Goal: Transaction & Acquisition: Book appointment/travel/reservation

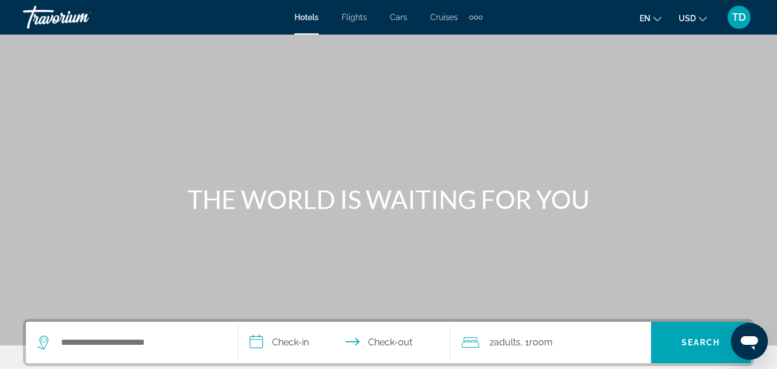
click at [444, 15] on span "Cruises" at bounding box center [444, 17] width 28 height 9
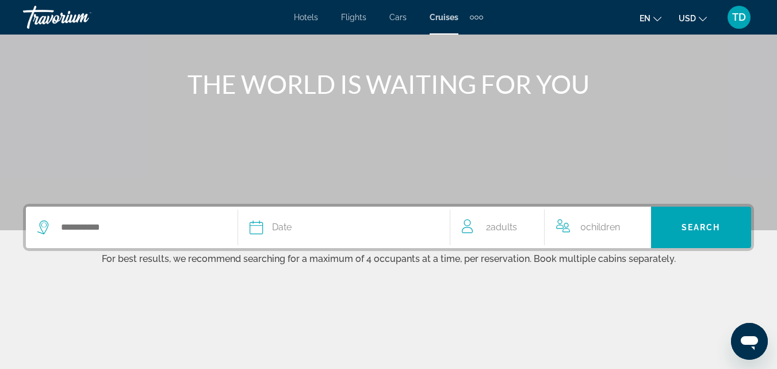
scroll to position [173, 0]
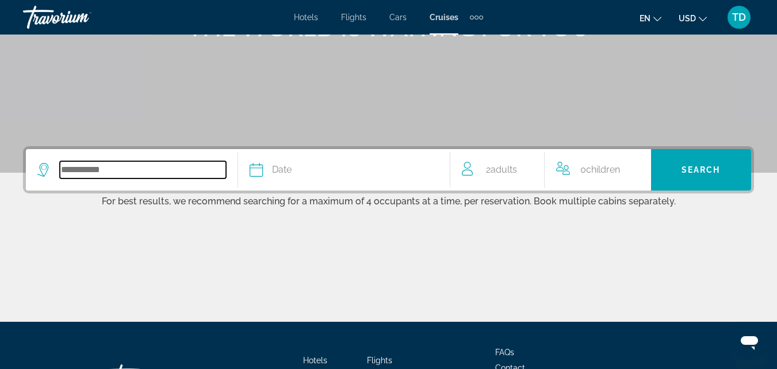
click at [181, 172] on input "Search widget" at bounding box center [143, 169] width 166 height 17
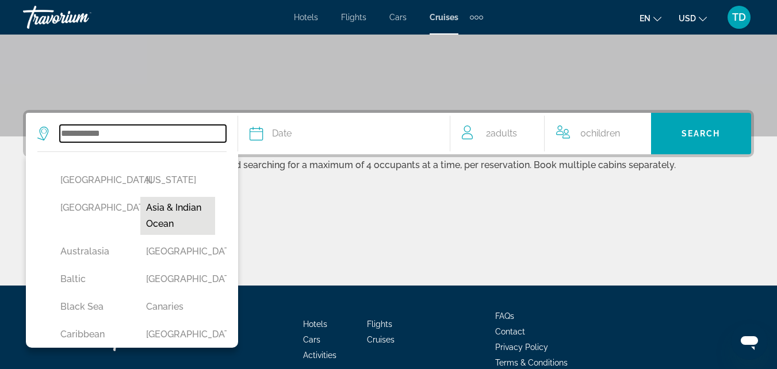
scroll to position [58, 0]
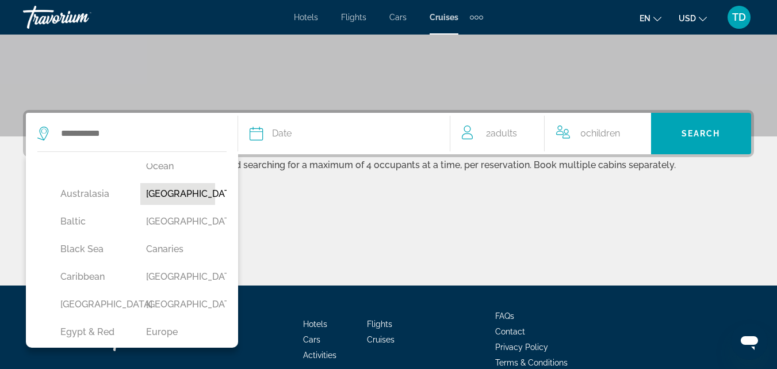
click at [177, 199] on button "[GEOGRAPHIC_DATA]" at bounding box center [177, 194] width 74 height 22
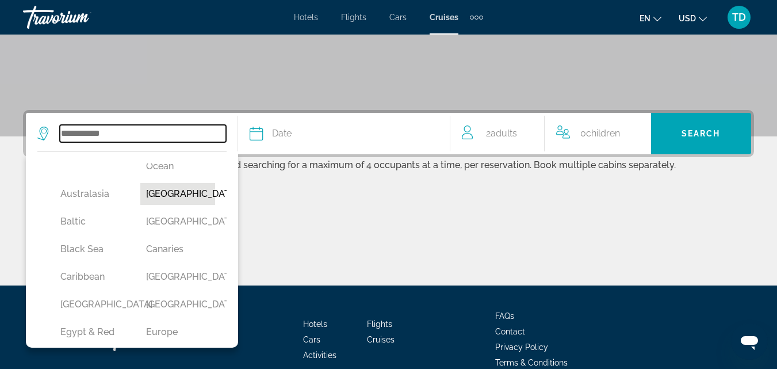
type input "*******"
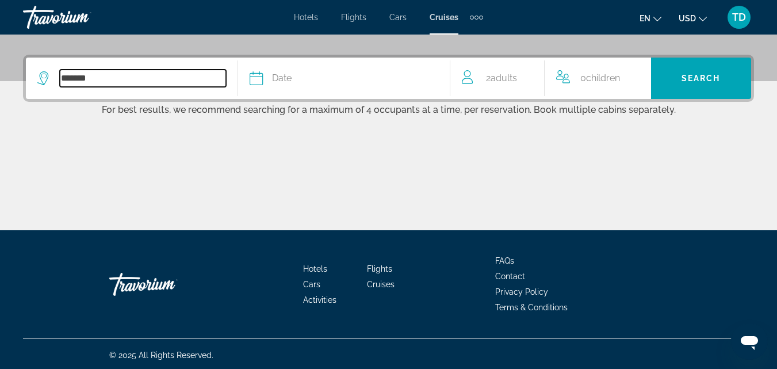
scroll to position [266, 0]
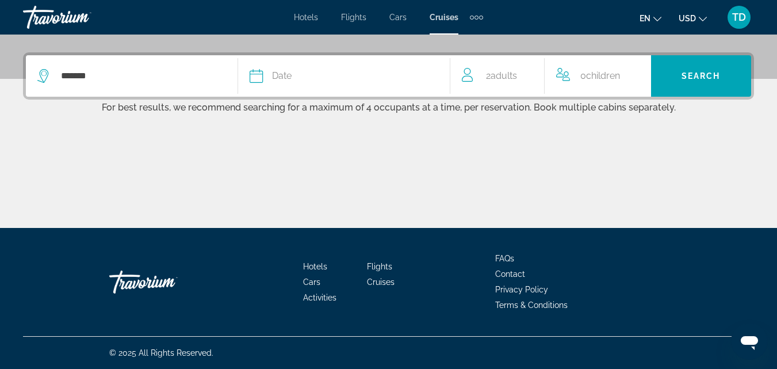
click at [339, 72] on div "Date" at bounding box center [344, 76] width 189 height 16
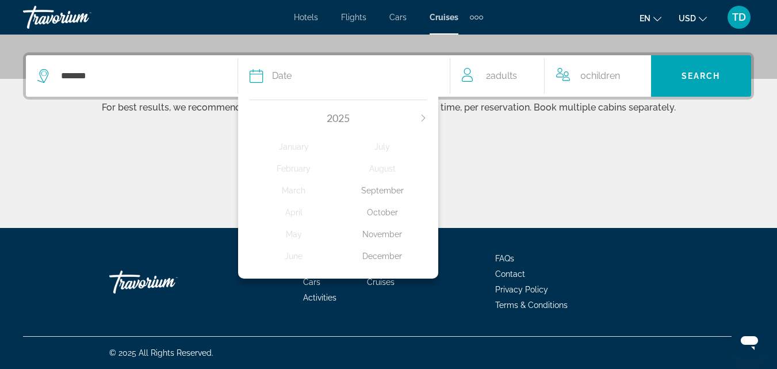
click at [427, 116] on div "[DATE] February March April May June July August September October November Dec…" at bounding box center [338, 186] width 200 height 185
click at [422, 117] on icon "Next month" at bounding box center [423, 118] width 7 height 7
click at [250, 119] on icon "Previous month" at bounding box center [253, 118] width 7 height 7
click at [424, 118] on icon "Next month" at bounding box center [423, 118] width 7 height 7
click at [301, 167] on div "February" at bounding box center [294, 168] width 89 height 21
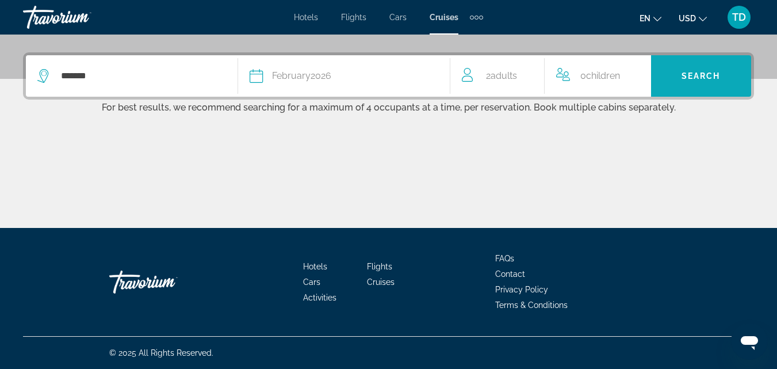
click at [694, 75] on span "Search" at bounding box center [701, 75] width 39 height 9
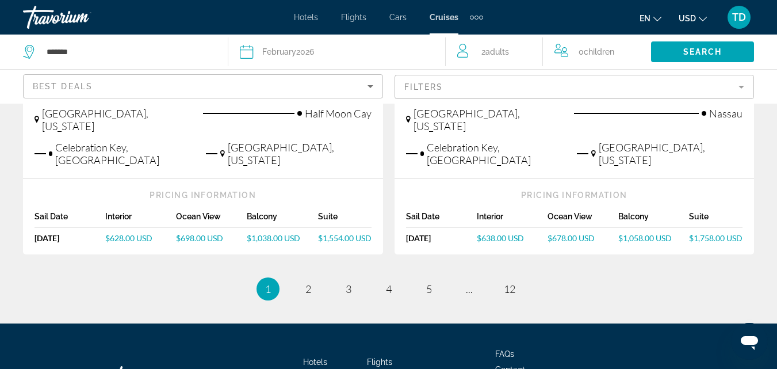
scroll to position [1490, 0]
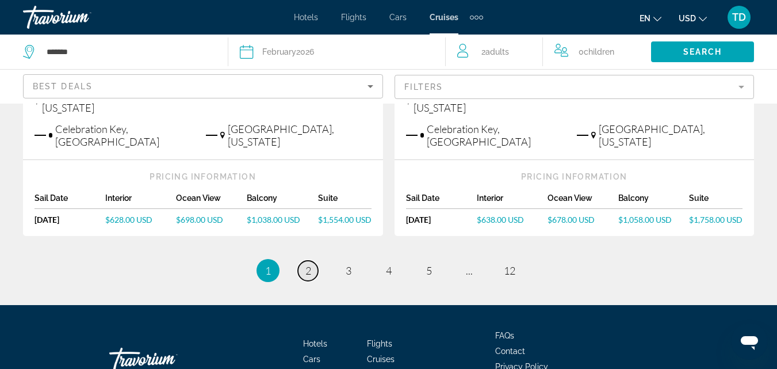
click at [311, 264] on span "2" at bounding box center [309, 270] width 6 height 13
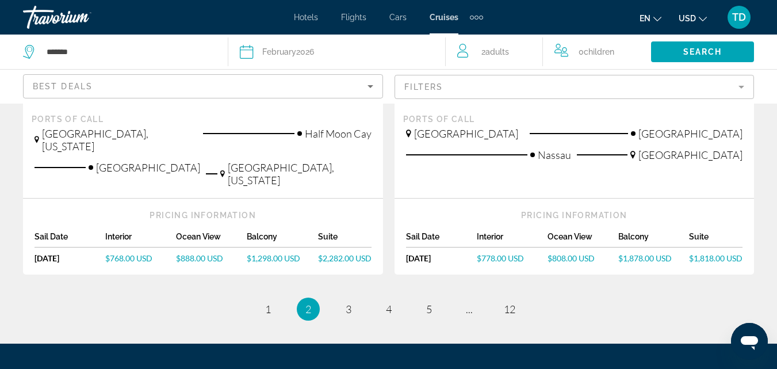
scroll to position [1323, 0]
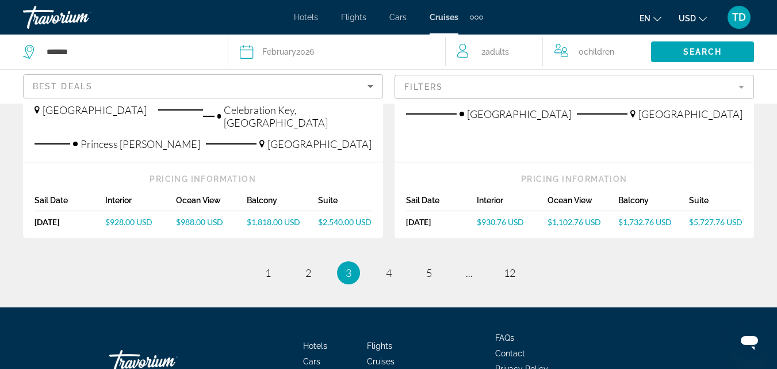
scroll to position [1381, 0]
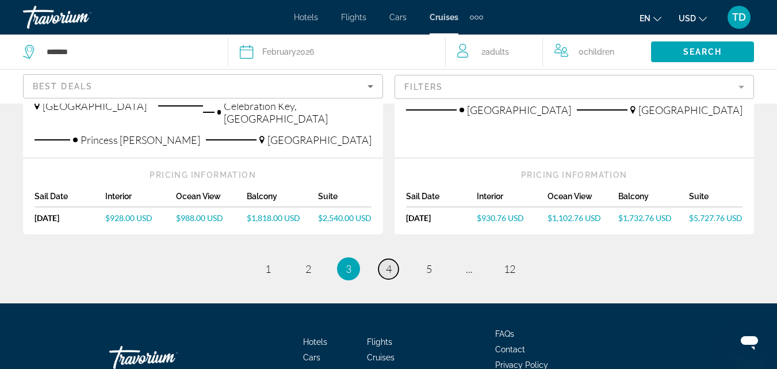
click at [384, 259] on link "page 4" at bounding box center [389, 269] width 20 height 20
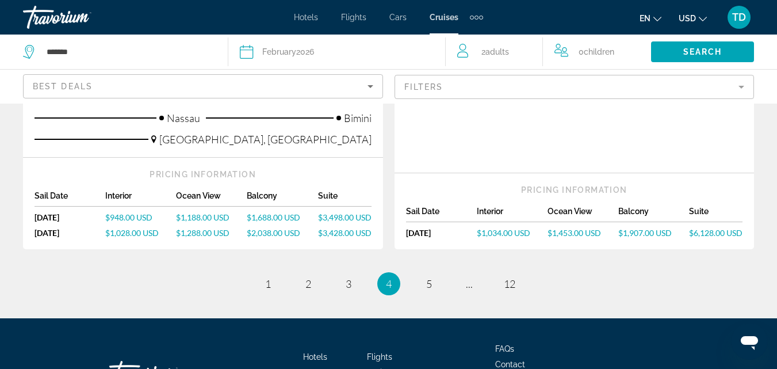
scroll to position [1439, 0]
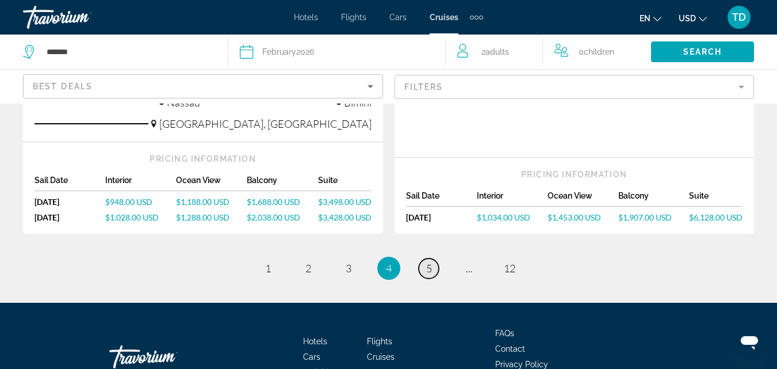
click at [428, 262] on span "5" at bounding box center [429, 268] width 6 height 13
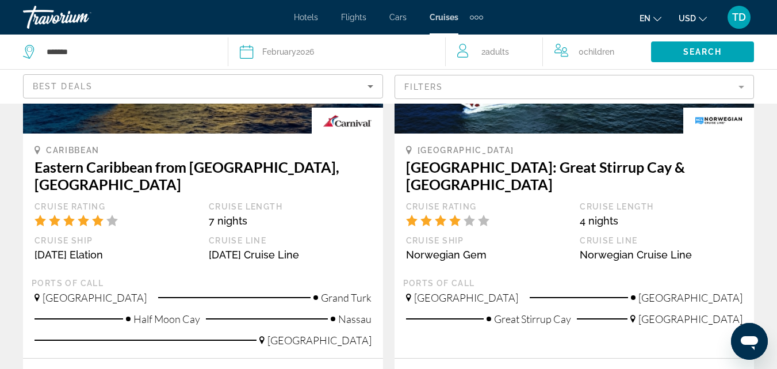
scroll to position [633, 0]
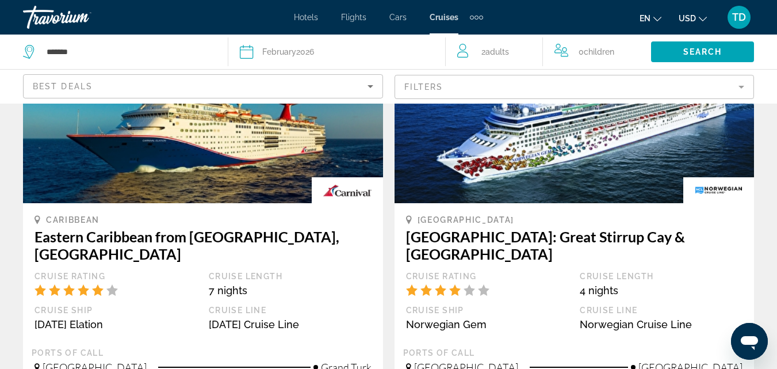
click at [224, 166] on img "Main content" at bounding box center [203, 111] width 360 height 184
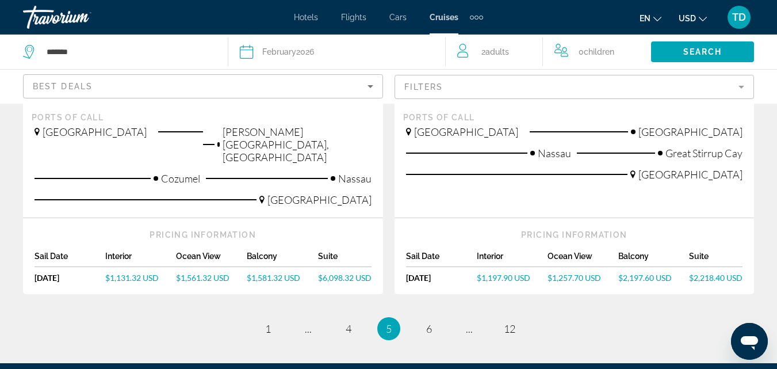
scroll to position [1381, 0]
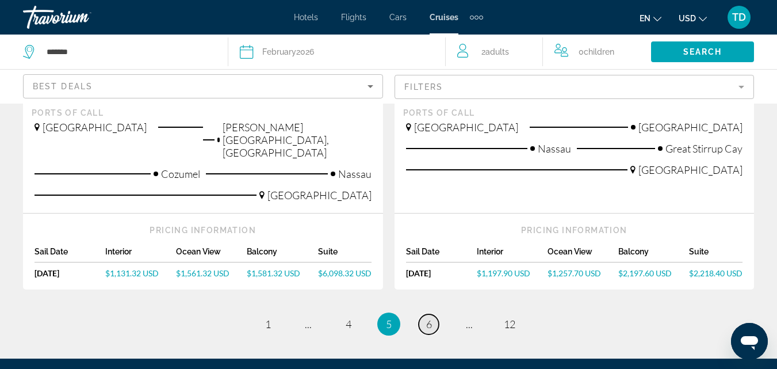
click at [425, 314] on link "page 6" at bounding box center [429, 324] width 20 height 20
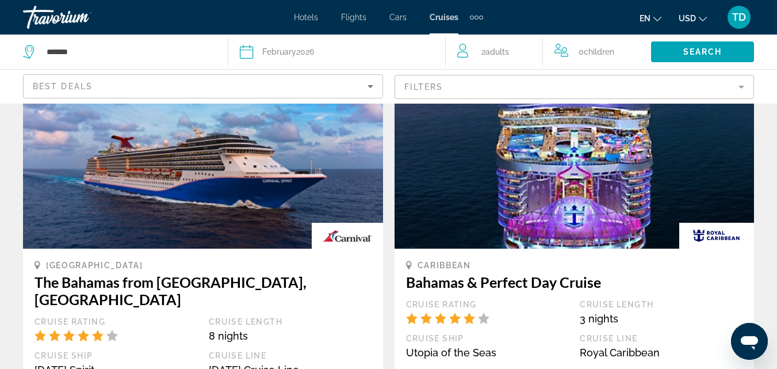
scroll to position [633, 0]
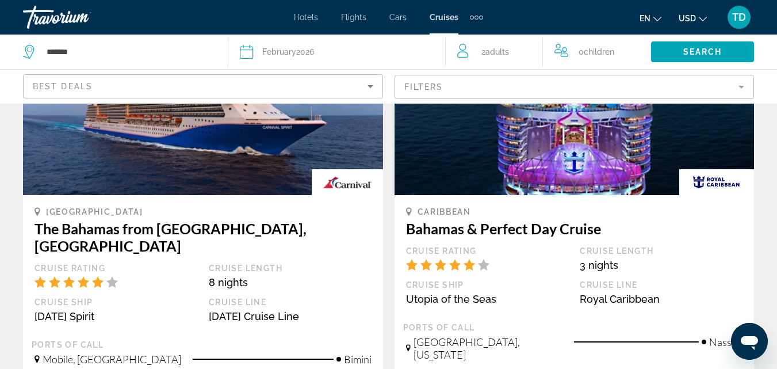
click at [489, 52] on span "Adults" at bounding box center [498, 51] width 24 height 9
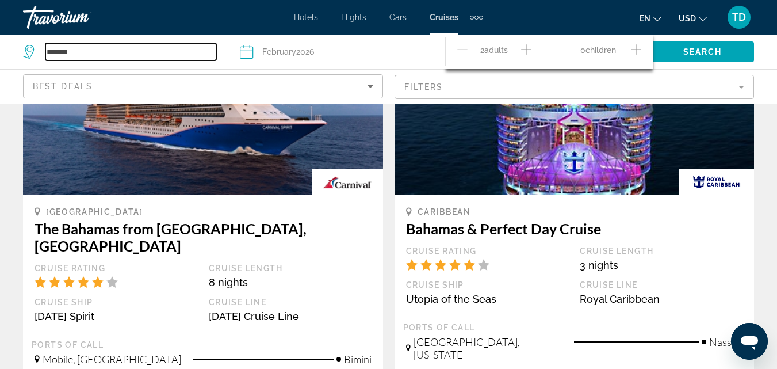
click at [155, 51] on input "*******" at bounding box center [130, 51] width 171 height 17
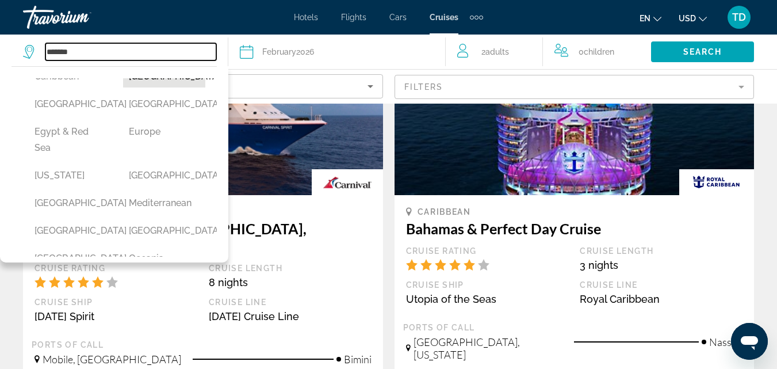
scroll to position [115, 0]
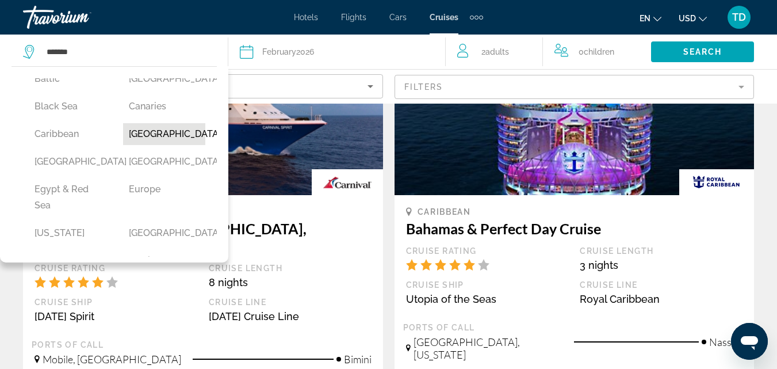
click at [159, 144] on button "[GEOGRAPHIC_DATA]" at bounding box center [164, 134] width 83 height 22
type input "**********"
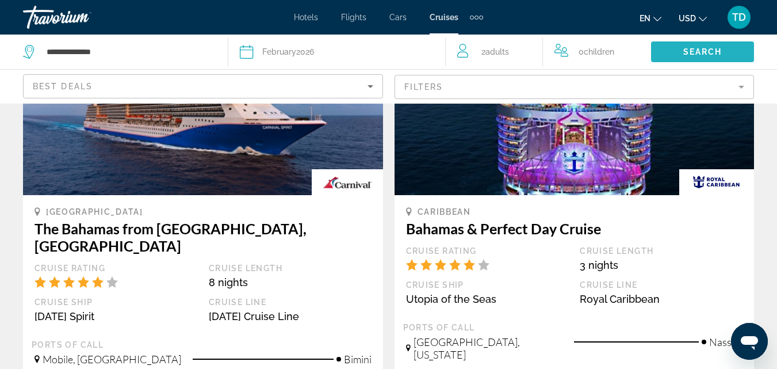
click at [712, 48] on span "Search" at bounding box center [703, 51] width 39 height 9
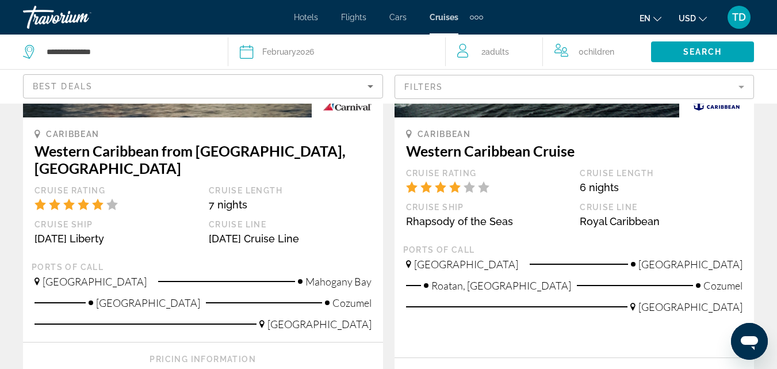
scroll to position [115, 0]
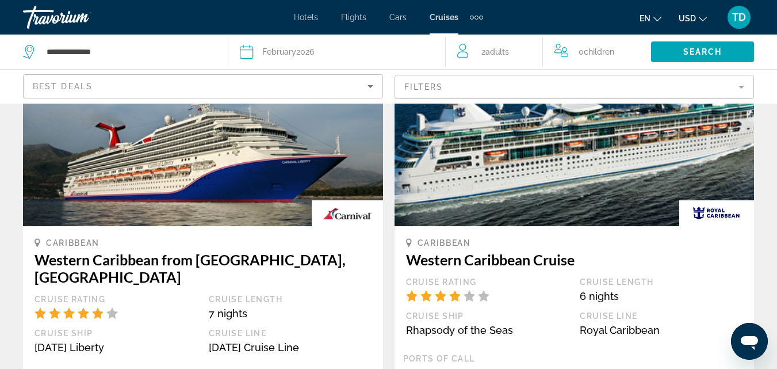
click at [213, 260] on h3 "Western Caribbean from [GEOGRAPHIC_DATA], [GEOGRAPHIC_DATA]" at bounding box center [203, 268] width 337 height 35
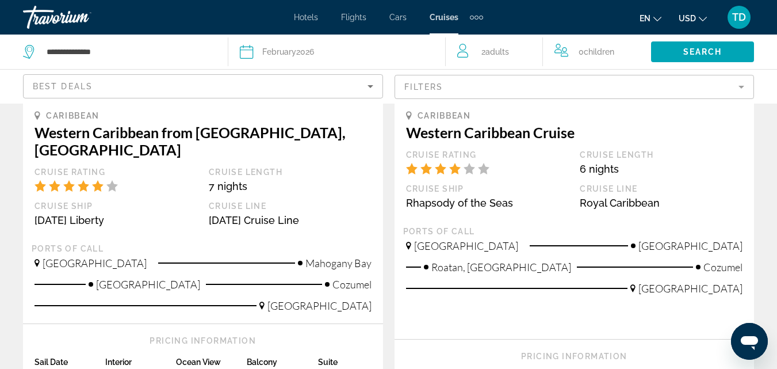
scroll to position [345, 0]
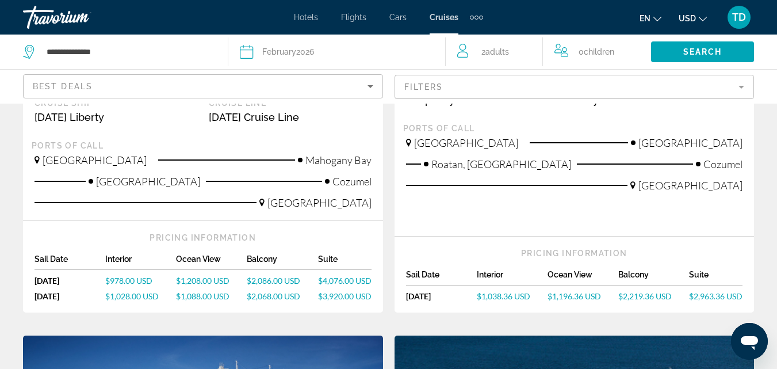
click at [132, 276] on span "$978.00 USD" at bounding box center [128, 281] width 47 height 10
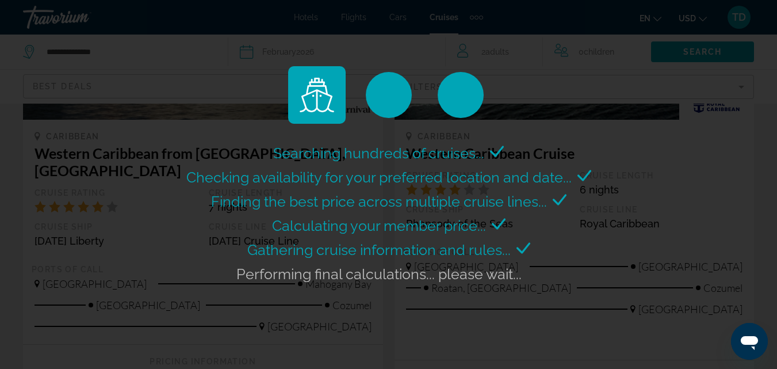
scroll to position [230, 0]
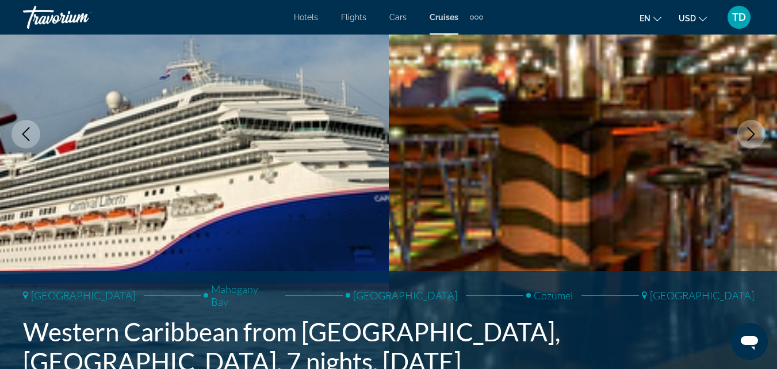
scroll to position [173, 0]
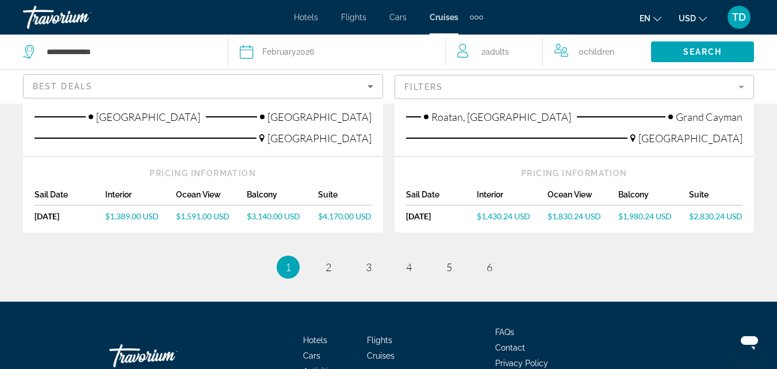
scroll to position [1439, 0]
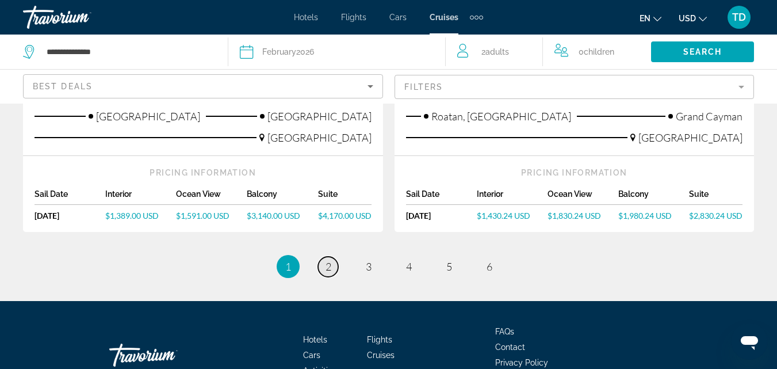
click at [329, 260] on span "2" at bounding box center [329, 266] width 6 height 13
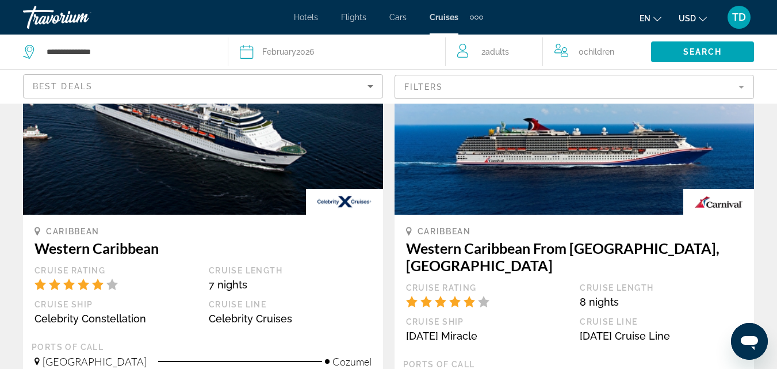
scroll to position [806, 0]
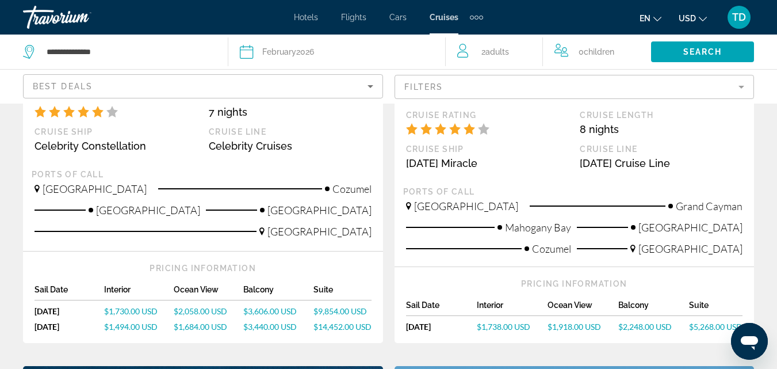
click at [141, 307] on span "$1,730.00 USD" at bounding box center [131, 311] width 54 height 10
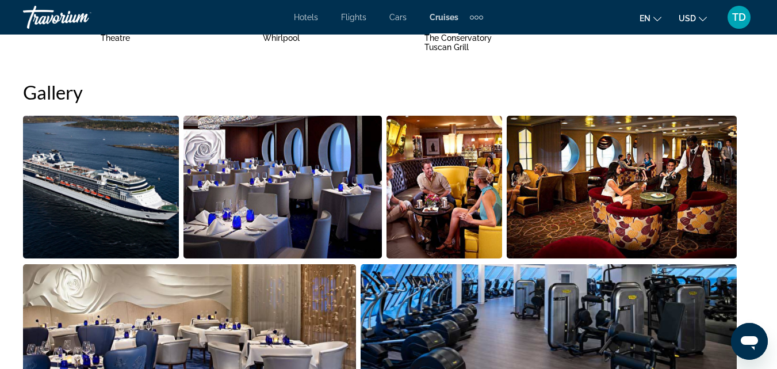
scroll to position [921, 0]
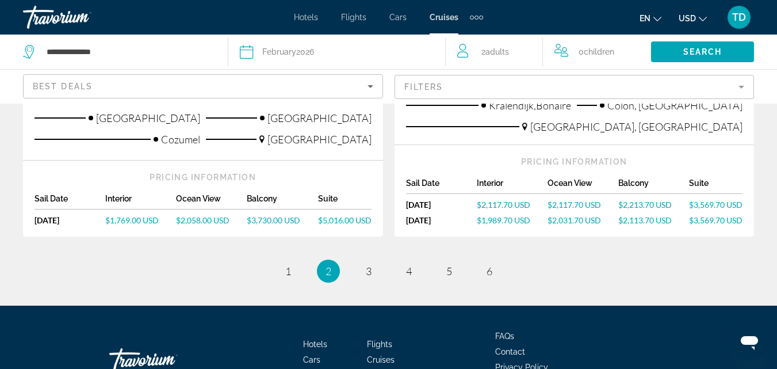
scroll to position [1494, 0]
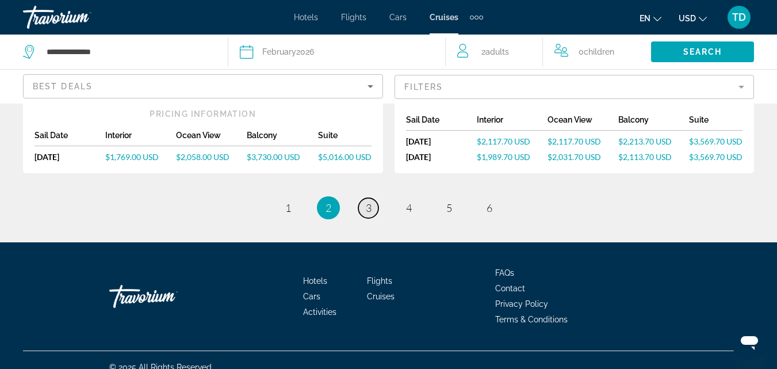
click at [367, 198] on link "page 3" at bounding box center [368, 208] width 20 height 20
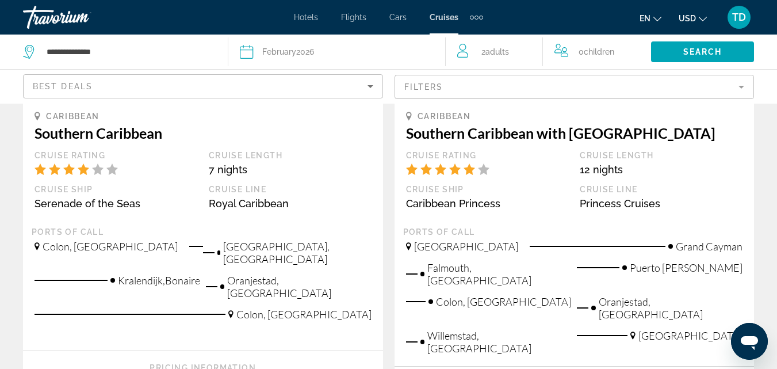
scroll to position [230, 0]
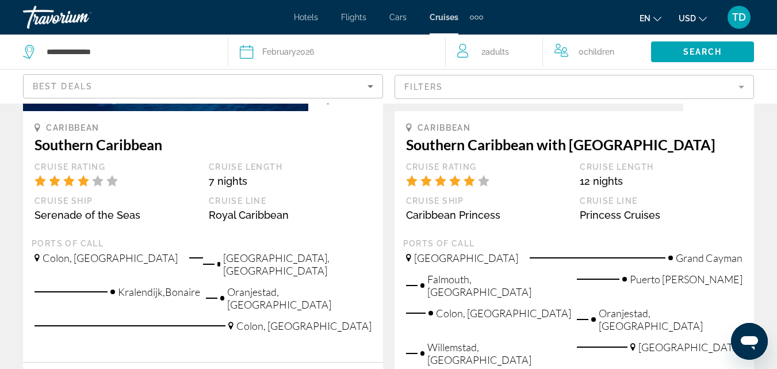
click at [568, 209] on div "Caribbean Princess" at bounding box center [487, 215] width 163 height 12
click at [568, 262] on div "[GEOGRAPHIC_DATA]" at bounding box center [490, 261] width 169 height 21
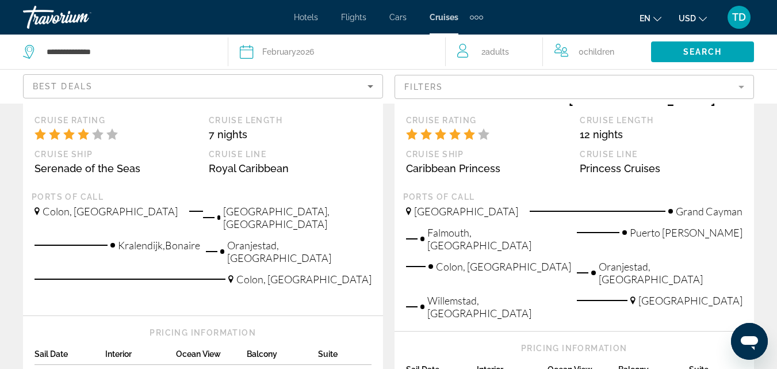
scroll to position [345, 0]
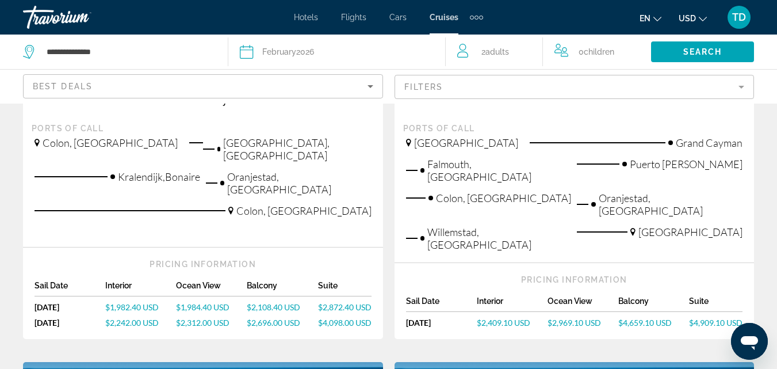
click at [509, 318] on span "$2,409.10 USD" at bounding box center [504, 323] width 54 height 10
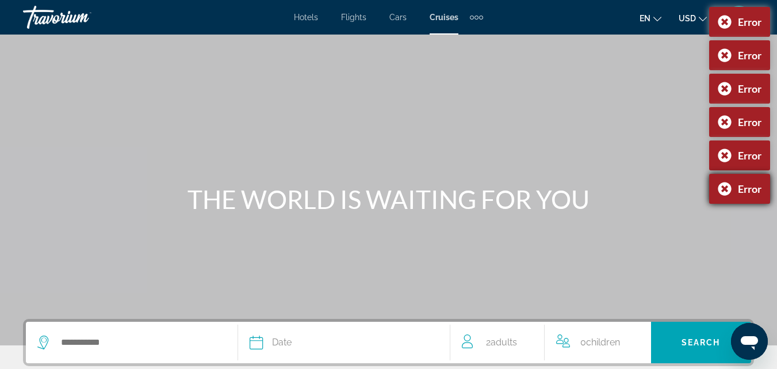
click at [722, 189] on div "Error" at bounding box center [739, 189] width 61 height 30
click at [725, 151] on div "Error" at bounding box center [739, 155] width 61 height 30
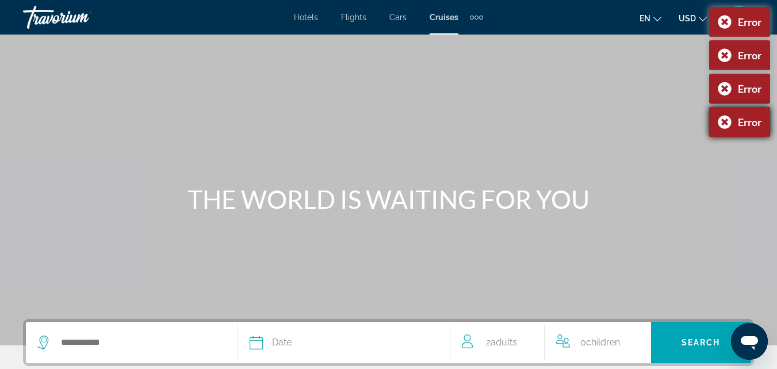
click at [722, 119] on div "Error" at bounding box center [739, 122] width 61 height 30
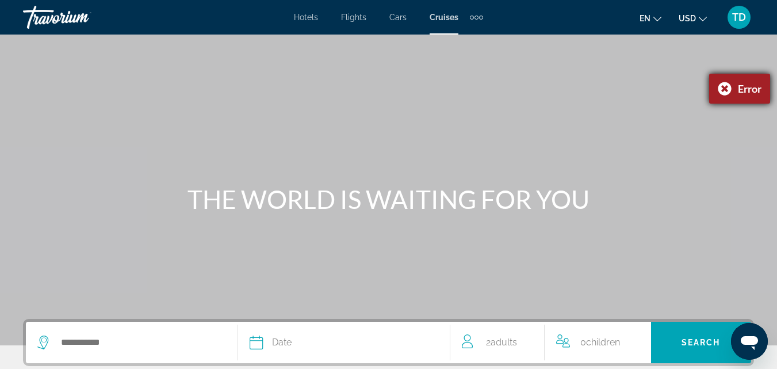
click at [723, 90] on div "Error" at bounding box center [739, 89] width 61 height 30
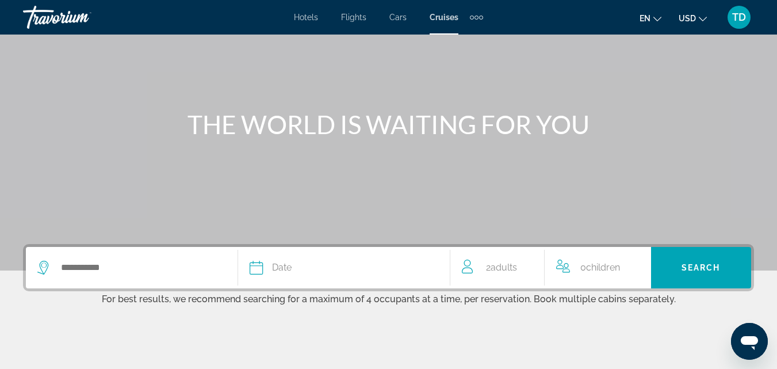
scroll to position [173, 0]
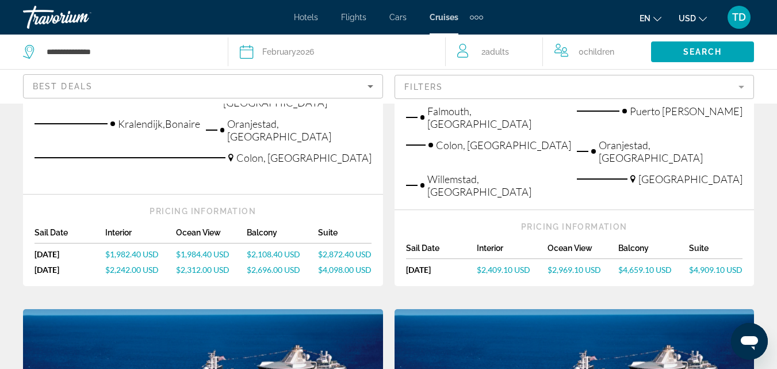
scroll to position [403, 0]
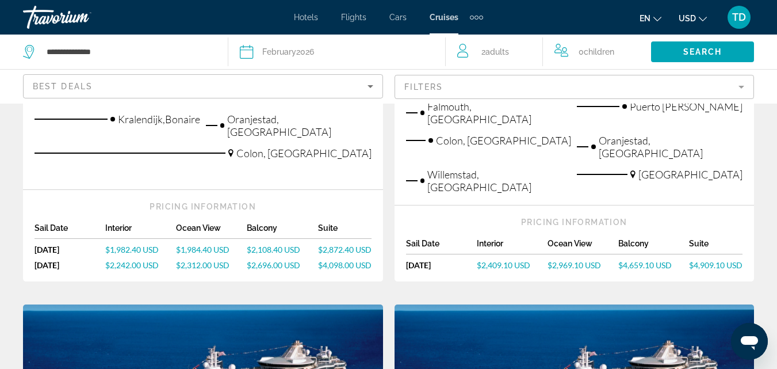
click at [497, 260] on span "$2,409.10 USD" at bounding box center [504, 265] width 54 height 10
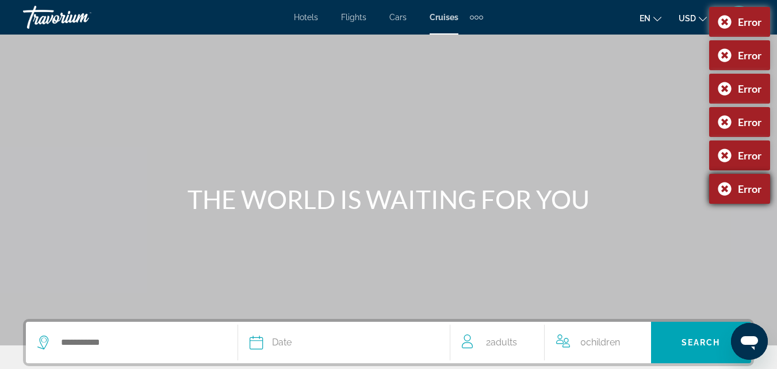
drag, startPoint x: 728, startPoint y: 188, endPoint x: 724, endPoint y: 158, distance: 30.8
click at [728, 188] on div "Error" at bounding box center [739, 189] width 61 height 30
drag, startPoint x: 723, startPoint y: 155, endPoint x: 720, endPoint y: 124, distance: 31.8
click at [723, 155] on div "Error" at bounding box center [739, 155] width 61 height 30
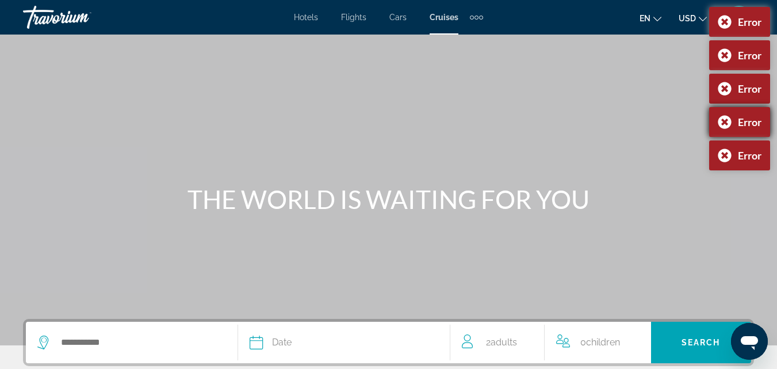
click at [724, 116] on div "Error" at bounding box center [739, 122] width 61 height 30
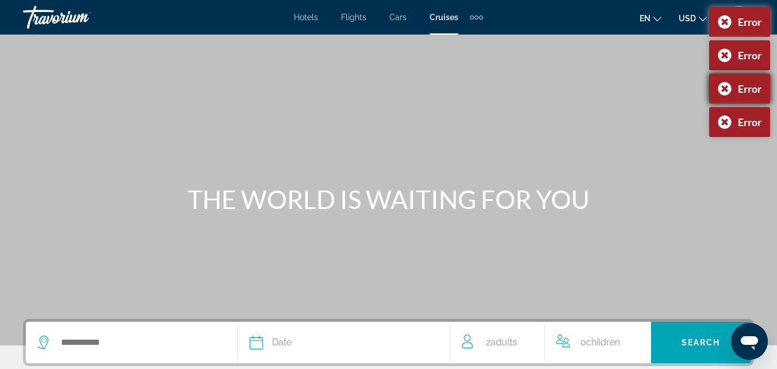
click at [728, 85] on div "Error" at bounding box center [739, 89] width 61 height 30
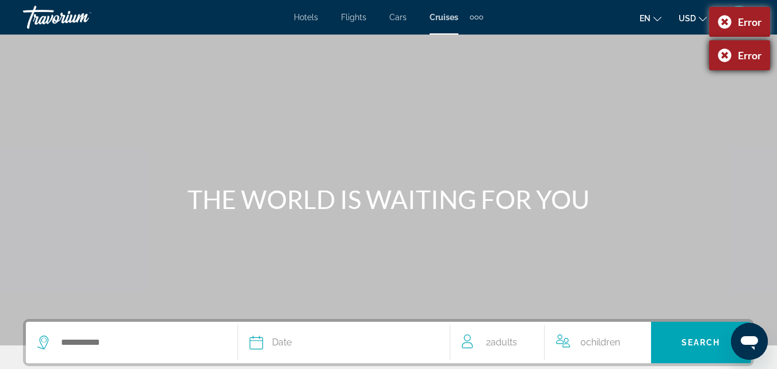
click at [719, 57] on div "Error" at bounding box center [739, 55] width 61 height 30
click at [723, 18] on div "Error" at bounding box center [739, 22] width 61 height 30
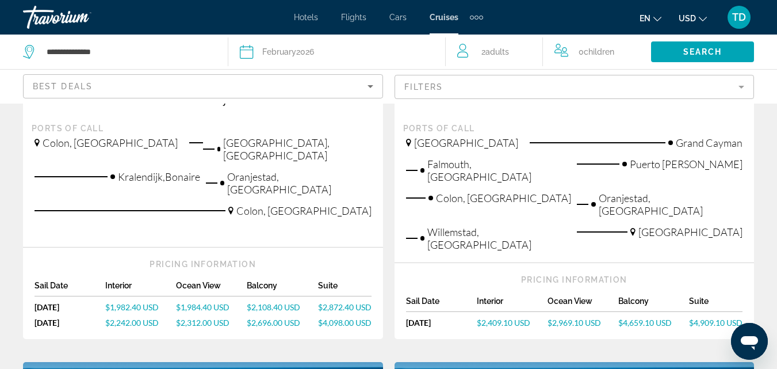
scroll to position [403, 0]
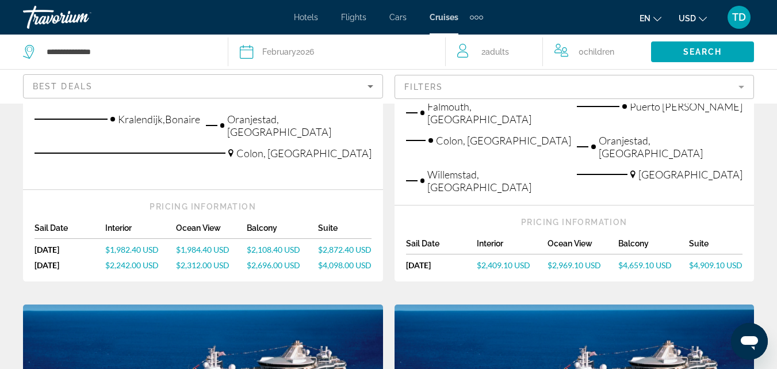
click at [519, 260] on span "$2,409.10 USD" at bounding box center [504, 265] width 54 height 10
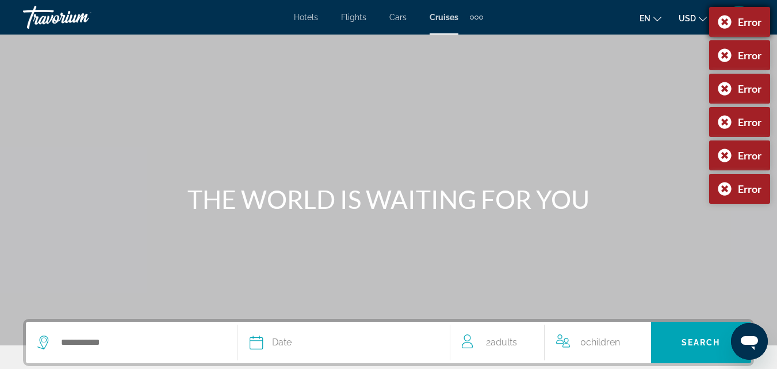
click at [724, 25] on div "Error" at bounding box center [739, 22] width 61 height 30
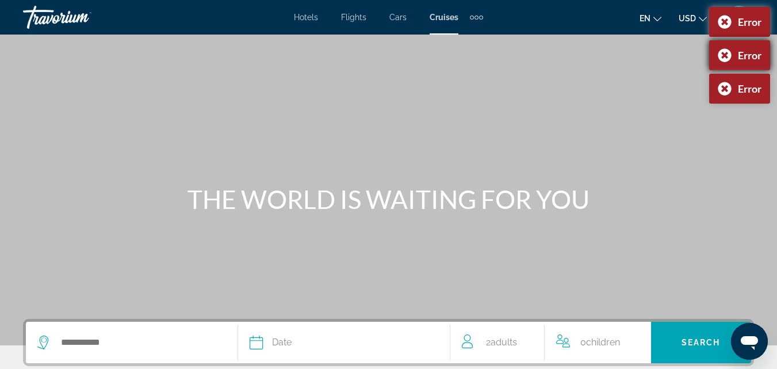
click at [728, 54] on div "Error" at bounding box center [739, 55] width 61 height 30
click at [722, 58] on div "Main content" at bounding box center [388, 172] width 777 height 345
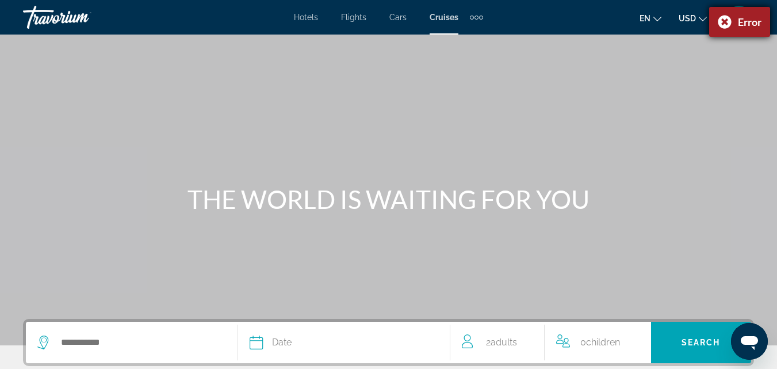
click at [723, 23] on div "Error" at bounding box center [739, 22] width 61 height 30
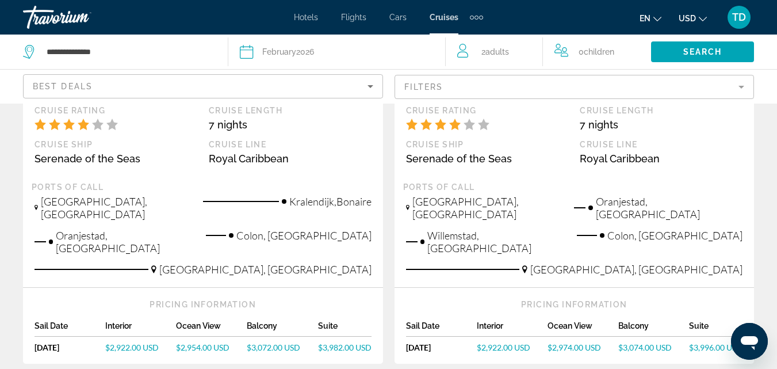
scroll to position [1381, 0]
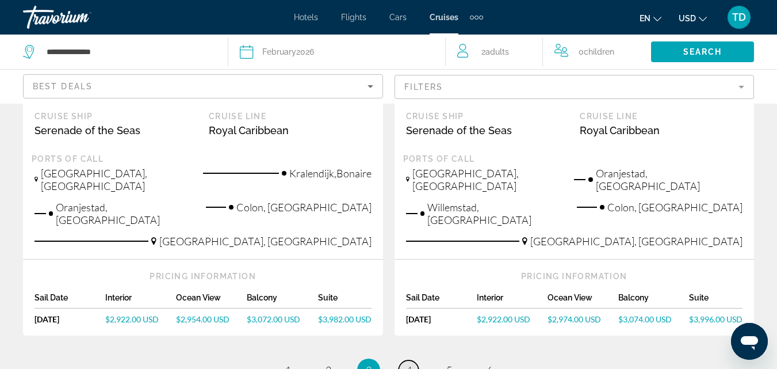
click at [411, 364] on span "4" at bounding box center [409, 370] width 6 height 13
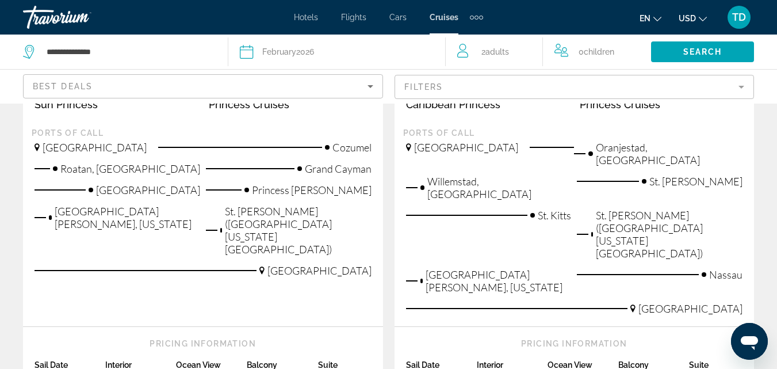
scroll to position [345, 0]
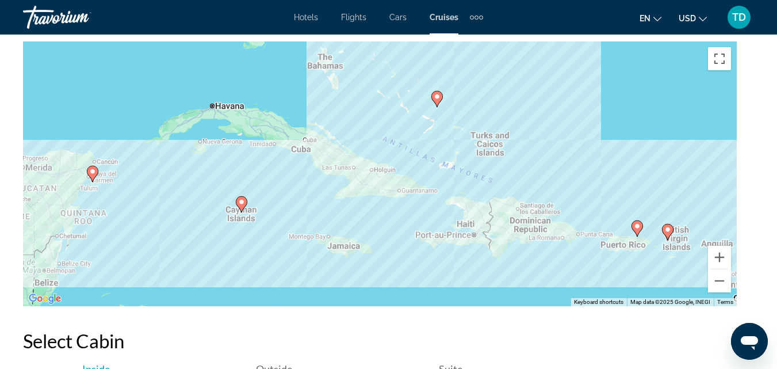
scroll to position [1726, 0]
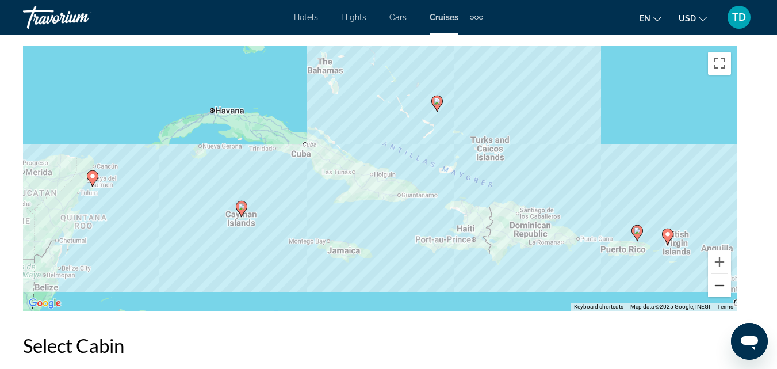
click at [718, 282] on button "Zoom out" at bounding box center [719, 285] width 23 height 23
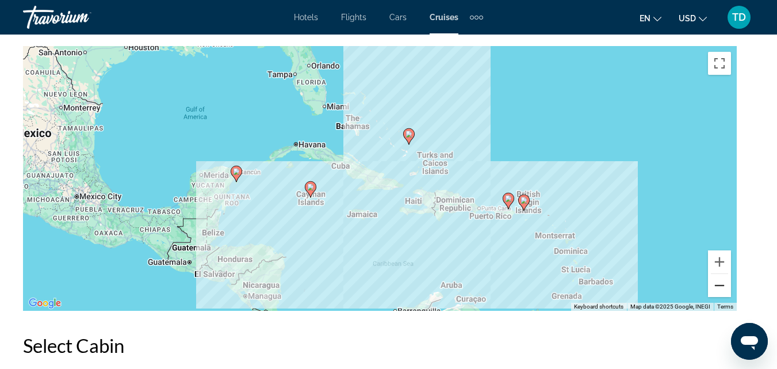
click at [723, 286] on button "Zoom out" at bounding box center [719, 285] width 23 height 23
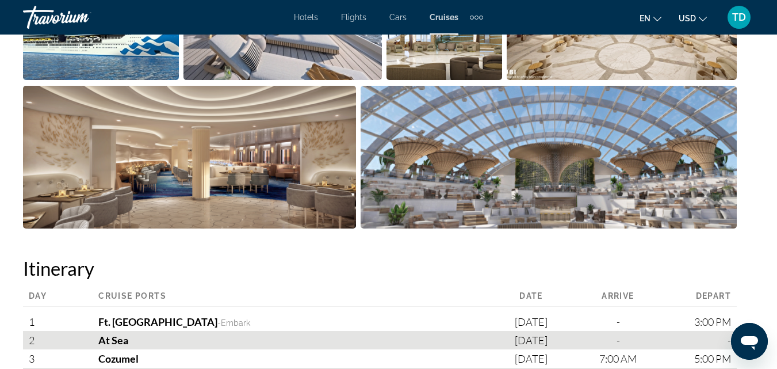
scroll to position [1208, 0]
